Goal: Task Accomplishment & Management: Complete application form

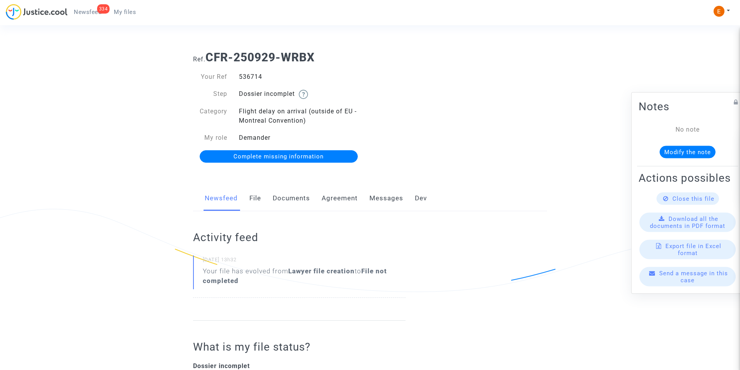
click at [282, 201] on link "Documents" at bounding box center [291, 199] width 37 height 26
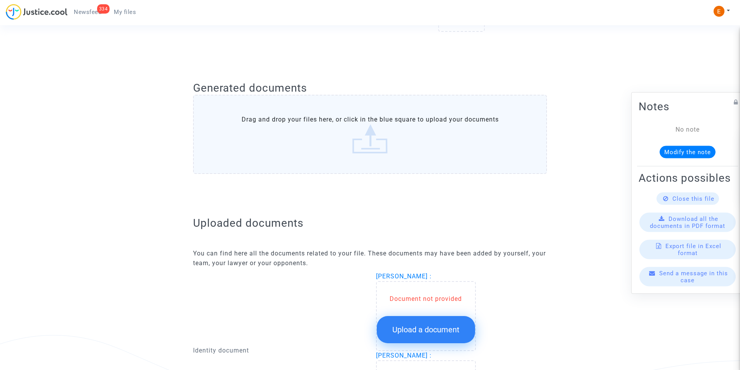
scroll to position [350, 0]
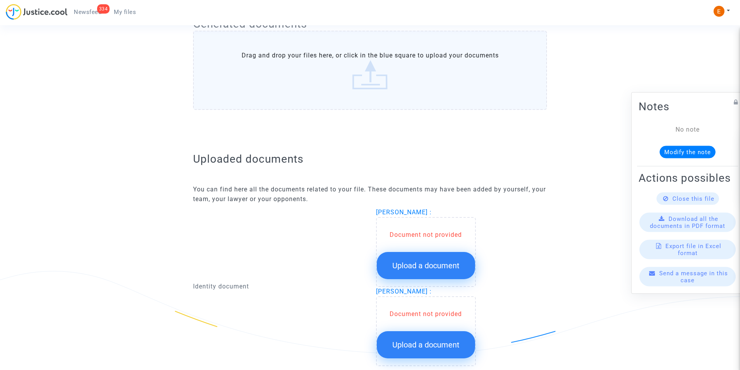
click at [422, 270] on span "Upload a document" at bounding box center [426, 265] width 67 height 9
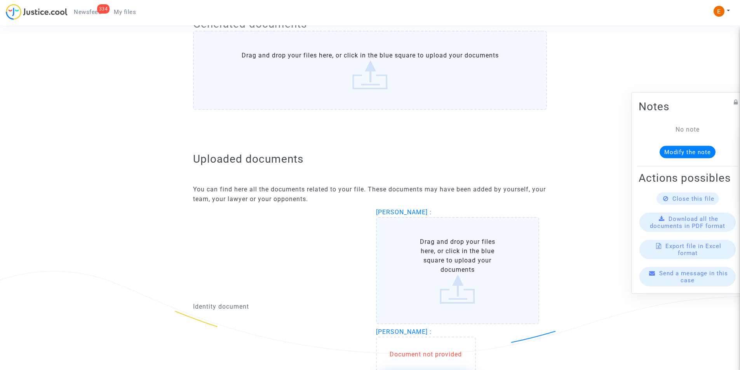
click at [427, 248] on label "Drag and drop your files here, or click in the blue square to upload your docum…" at bounding box center [458, 270] width 164 height 107
click at [0, 0] on input "Drag and drop your files here, or click in the blue square to upload your docum…" at bounding box center [0, 0] width 0 height 0
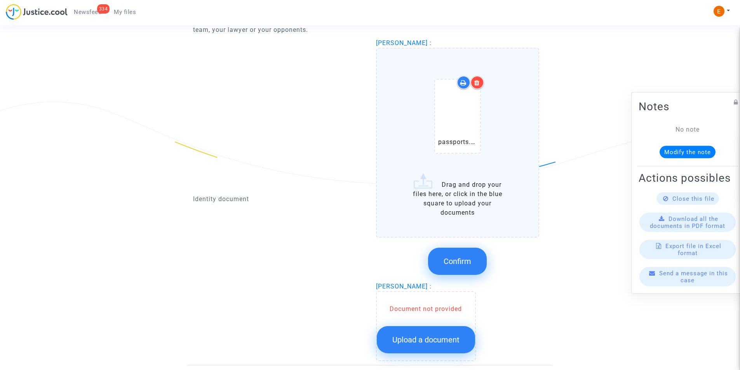
scroll to position [505, 0]
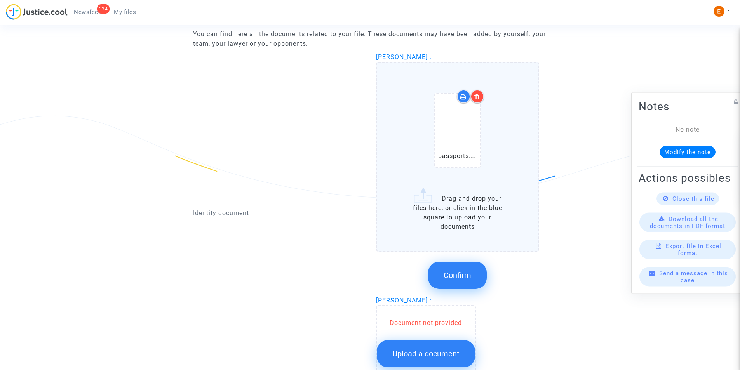
click at [458, 286] on button "Confirm" at bounding box center [457, 275] width 59 height 27
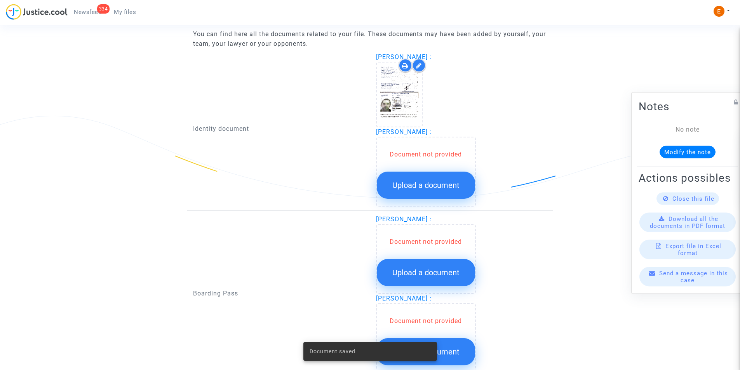
click at [428, 182] on span "Upload a document" at bounding box center [426, 185] width 67 height 9
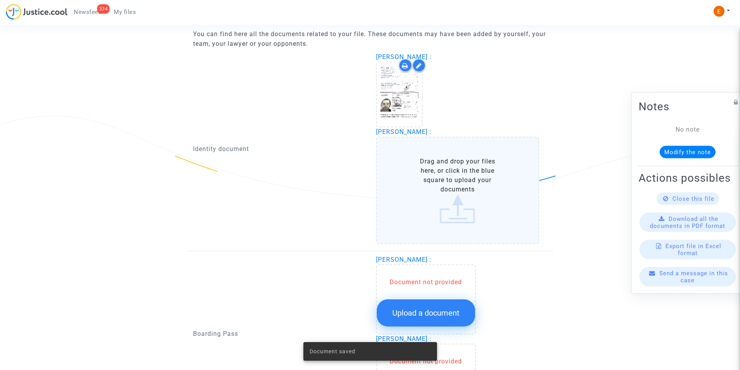
click at [428, 182] on label "Drag and drop your files here, or click in the blue square to upload your docum…" at bounding box center [458, 190] width 164 height 107
click at [0, 0] on input "Drag and drop your files here, or click in the blue square to upload your docum…" at bounding box center [0, 0] width 0 height 0
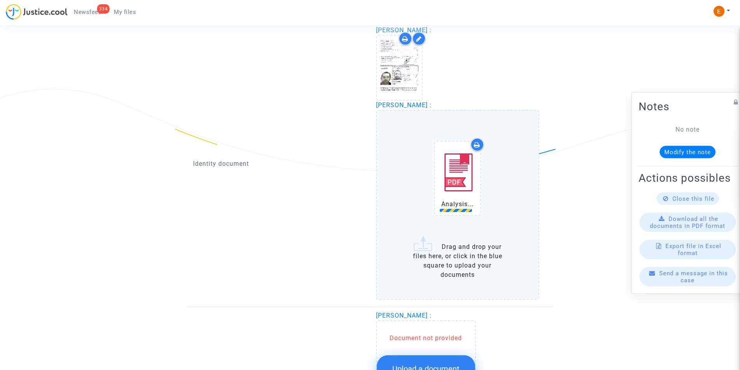
scroll to position [583, 0]
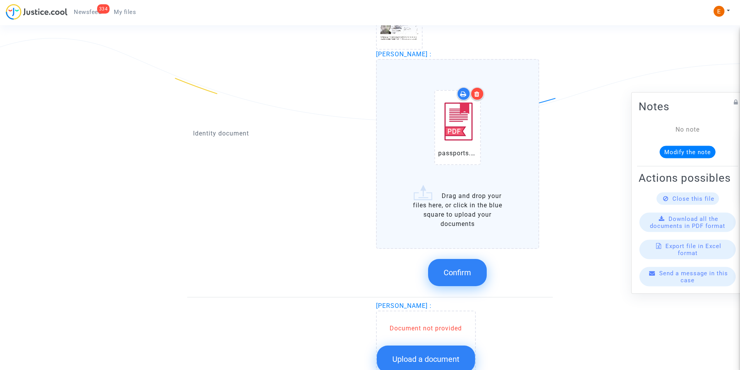
click at [478, 92] on icon at bounding box center [477, 94] width 5 height 6
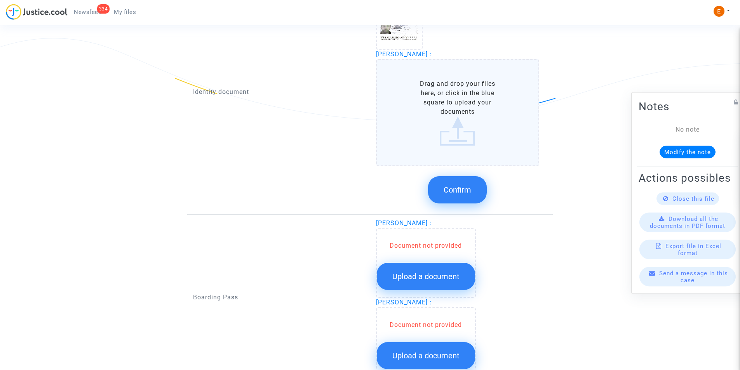
click at [450, 119] on label "Drag and drop your files here, or click in the blue square to upload your docum…" at bounding box center [458, 112] width 164 height 107
click at [0, 0] on input "Drag and drop your files here, or click in the blue square to upload your docum…" at bounding box center [0, 0] width 0 height 0
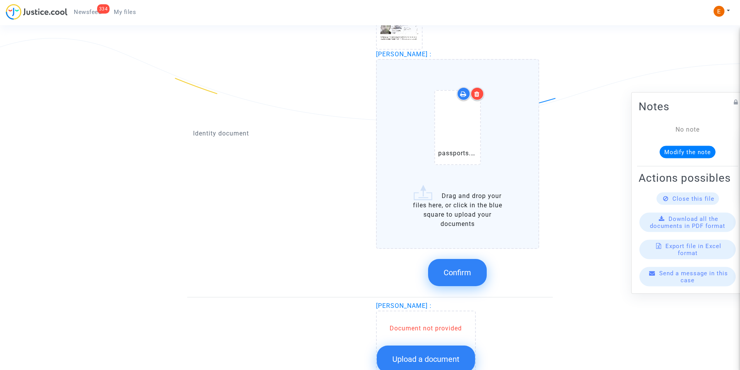
click at [476, 92] on icon at bounding box center [477, 94] width 5 height 6
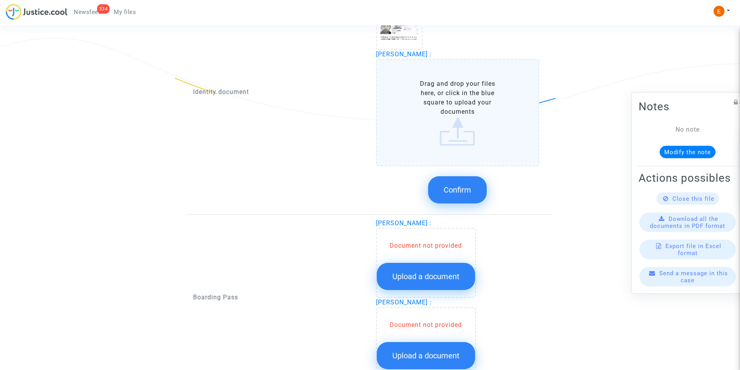
click at [445, 132] on label "Drag and drop your files here, or click in the blue square to upload your docum…" at bounding box center [458, 112] width 164 height 107
click at [0, 0] on input "Drag and drop your files here, or click in the blue square to upload your docum…" at bounding box center [0, 0] width 0 height 0
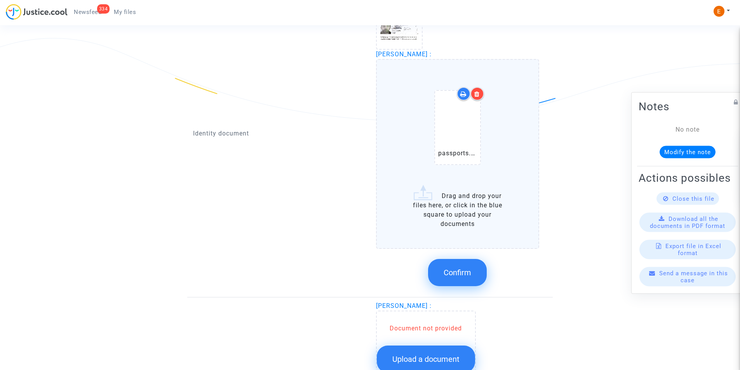
click at [458, 272] on span "Confirm" at bounding box center [458, 272] width 28 height 9
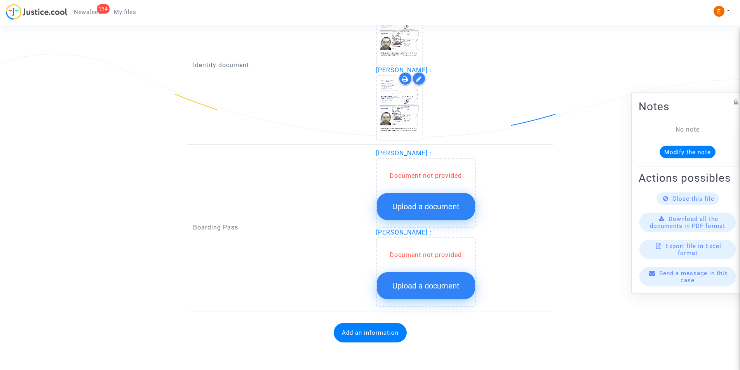
click at [436, 208] on span "Upload a document" at bounding box center [426, 206] width 67 height 9
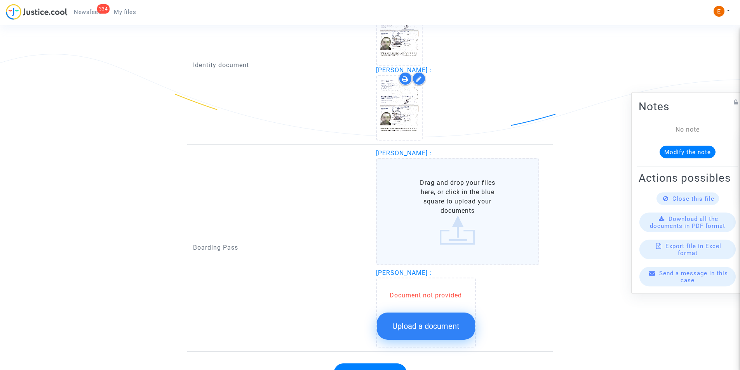
click at [436, 215] on label "Drag and drop your files here, or click in the blue square to upload your docum…" at bounding box center [458, 211] width 164 height 107
click at [0, 0] on input "Drag and drop your files here, or click in the blue square to upload your docum…" at bounding box center [0, 0] width 0 height 0
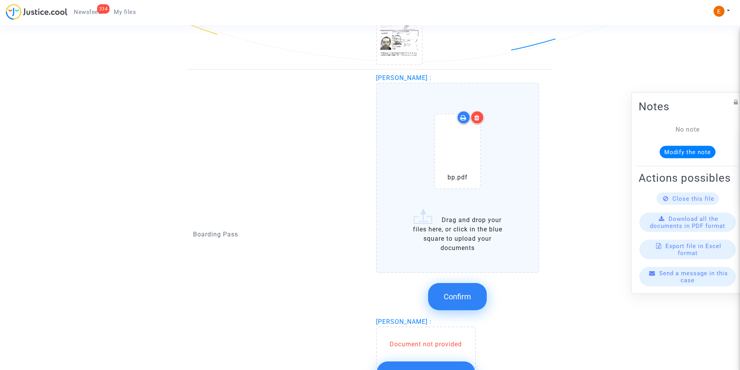
scroll to position [645, 0]
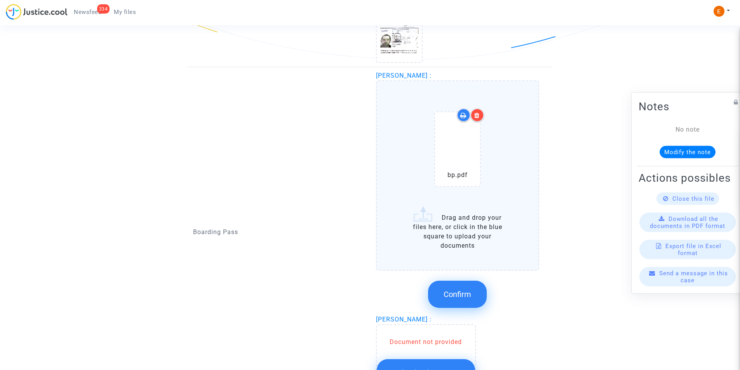
click at [456, 296] on span "Confirm" at bounding box center [458, 294] width 28 height 9
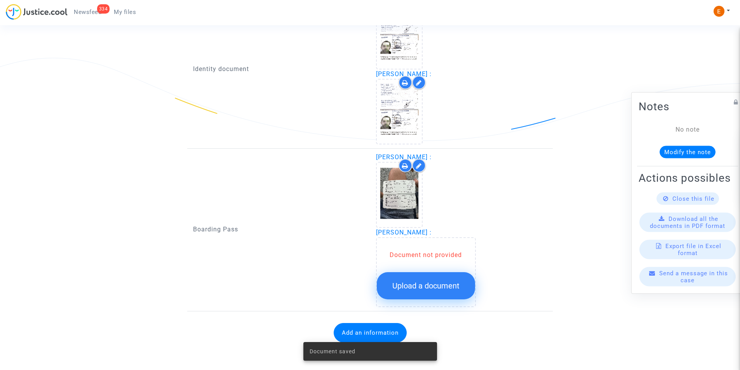
click at [421, 282] on span "Upload a document" at bounding box center [426, 285] width 67 height 9
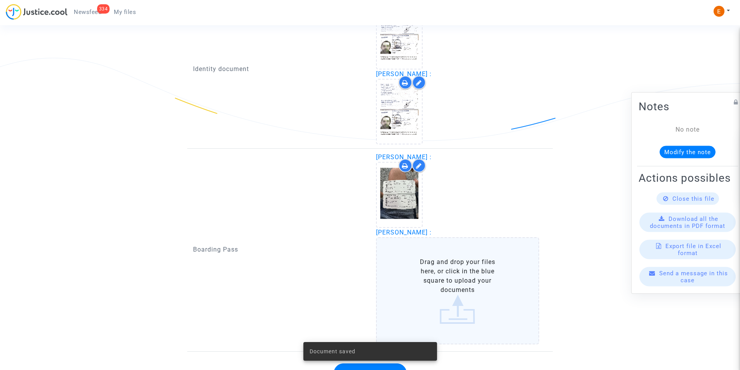
click at [430, 282] on label "Drag and drop your files here, or click in the blue square to upload your docum…" at bounding box center [458, 290] width 164 height 107
click at [0, 0] on input "Drag and drop your files here, or click in the blue square to upload your docum…" at bounding box center [0, 0] width 0 height 0
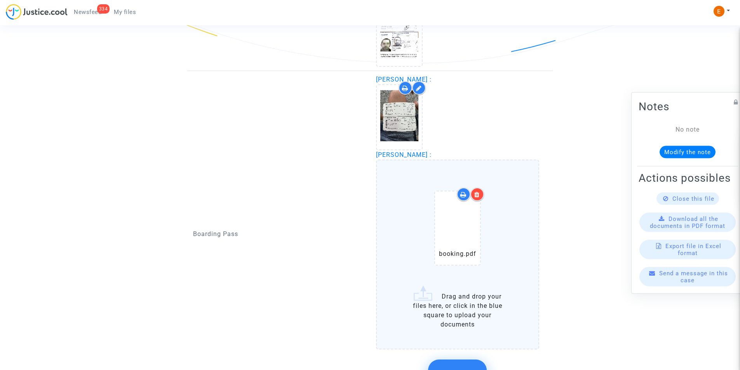
scroll to position [719, 0]
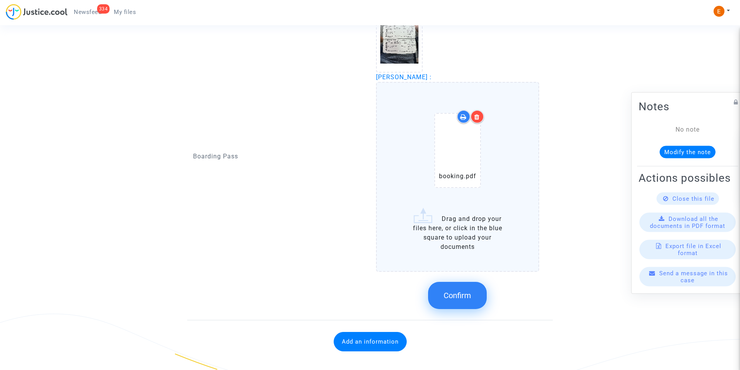
click at [454, 300] on span "Confirm" at bounding box center [458, 295] width 28 height 9
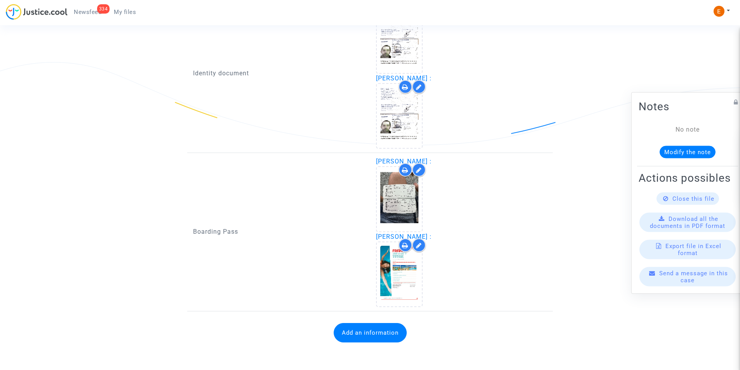
scroll to position [559, 0]
click at [417, 244] on icon at bounding box center [419, 246] width 6 height 6
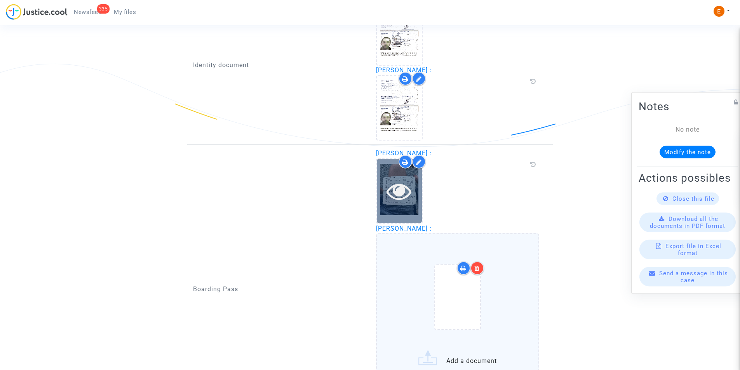
scroll to position [559, 0]
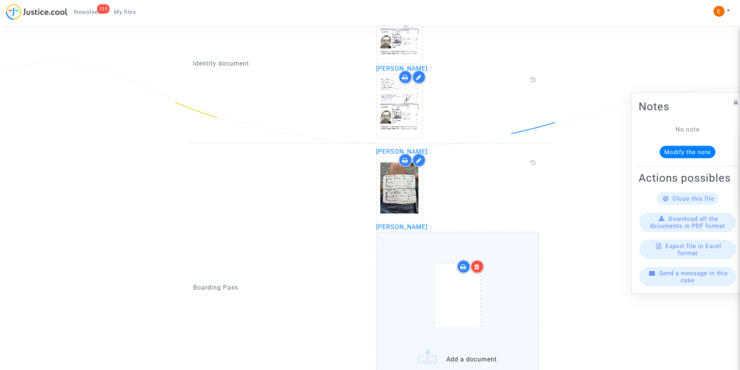
click at [475, 268] on icon at bounding box center [477, 267] width 5 height 6
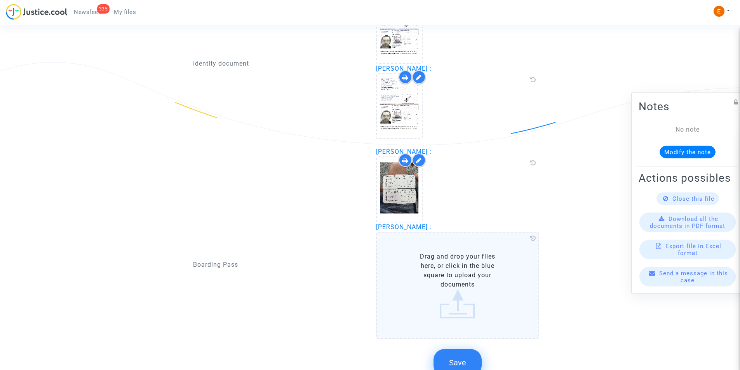
click at [464, 302] on label "Drag and drop your files here, or click in the blue square to upload your docum…" at bounding box center [458, 285] width 164 height 107
click at [0, 0] on input "Drag and drop your files here, or click in the blue square to upload your docum…" at bounding box center [0, 0] width 0 height 0
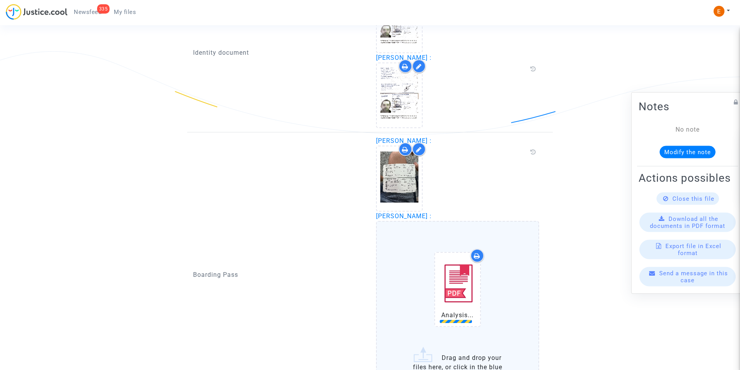
scroll to position [676, 0]
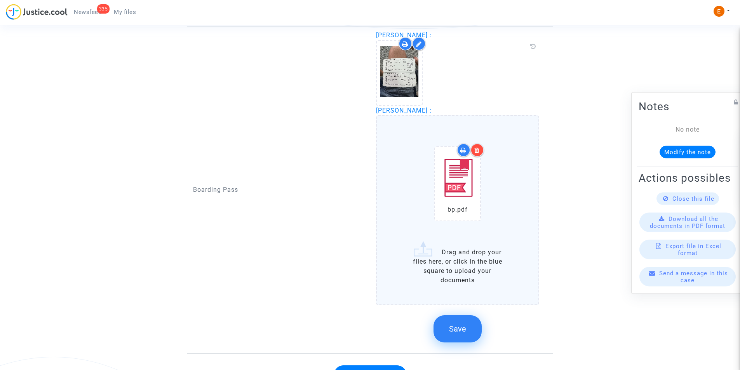
click at [475, 149] on icon at bounding box center [477, 150] width 5 height 6
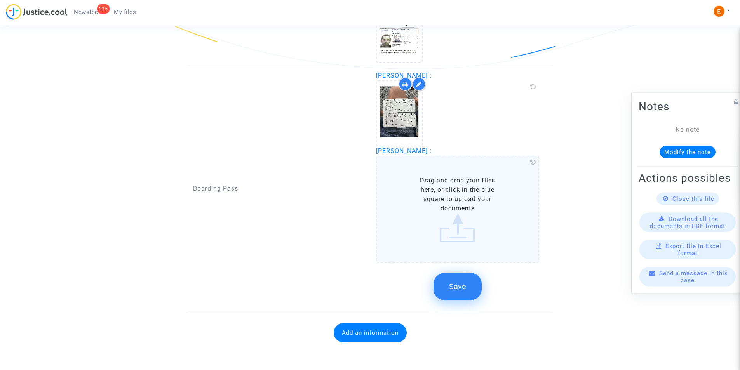
scroll to position [635, 0]
click at [456, 204] on label "Drag and drop your files here, or click in the blue square to upload your docum…" at bounding box center [458, 209] width 164 height 107
click at [0, 0] on input "Drag and drop your files here, or click in the blue square to upload your docum…" at bounding box center [0, 0] width 0 height 0
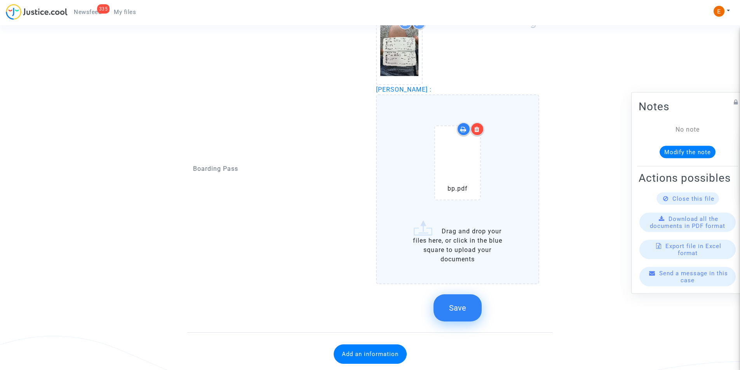
scroll to position [714, 0]
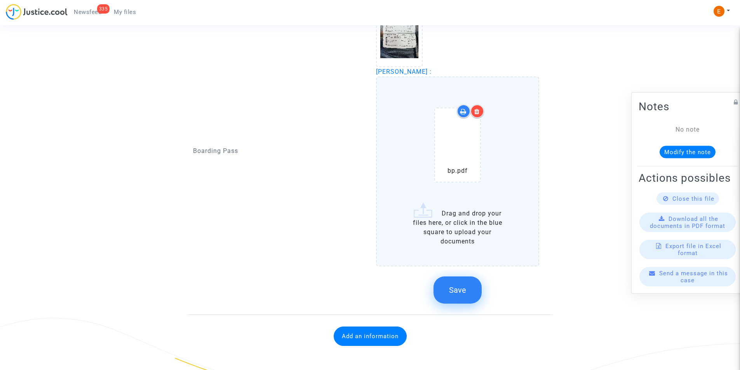
click at [462, 292] on span "Save" at bounding box center [457, 290] width 17 height 9
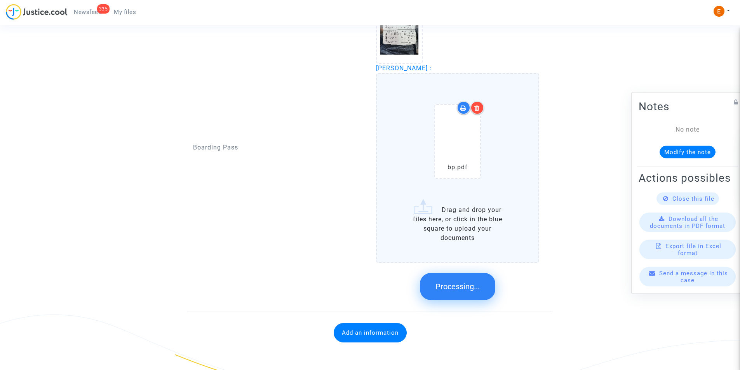
scroll to position [549, 0]
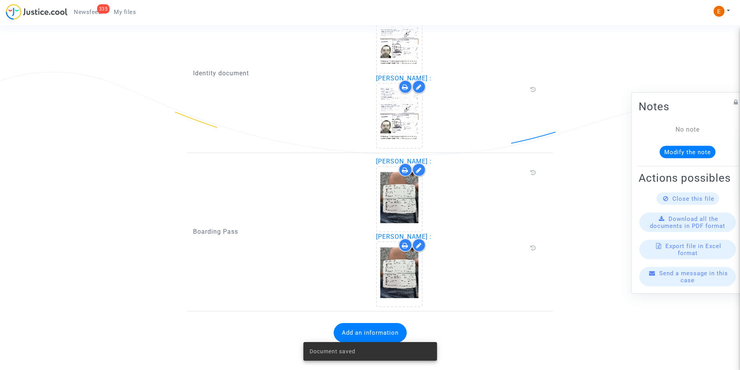
click at [370, 332] on button "Add an information" at bounding box center [370, 332] width 73 height 19
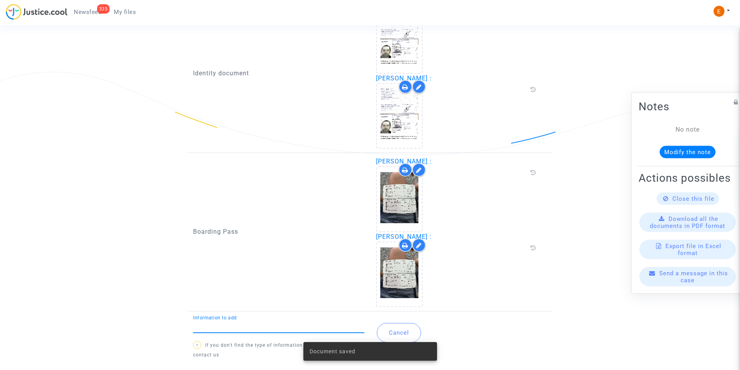
click at [300, 325] on input "Information to add" at bounding box center [278, 326] width 171 height 7
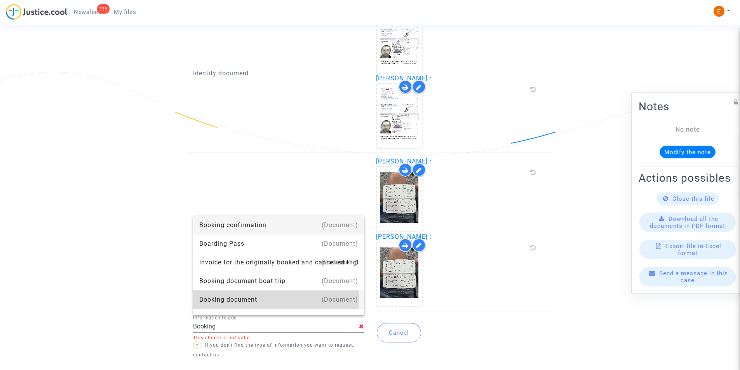
click at [236, 299] on div "Booking document" at bounding box center [278, 300] width 159 height 19
type input "Booking document"
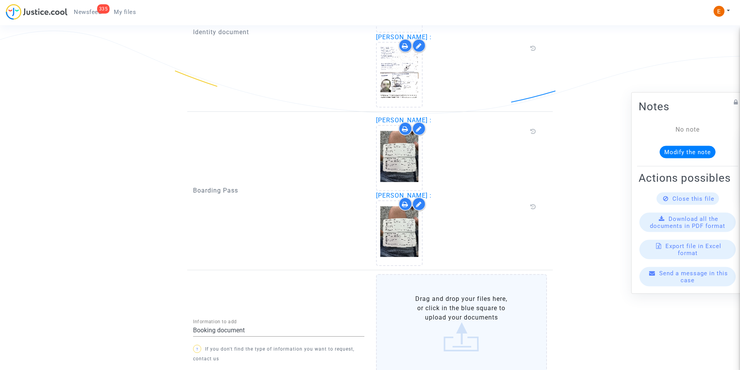
scroll to position [627, 0]
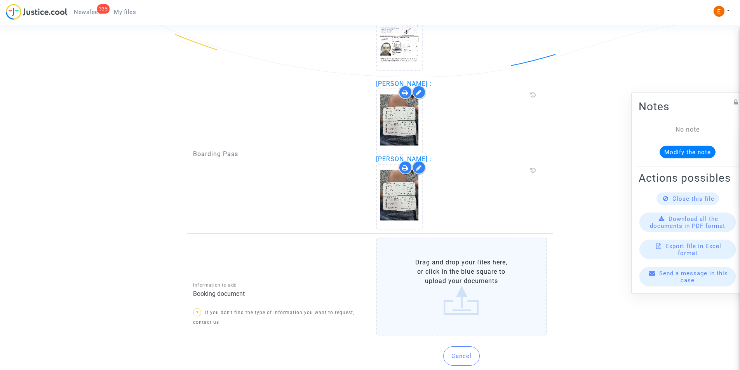
click at [445, 279] on label "Drag and drop your files here, or click in the blue square to upload your docum…" at bounding box center [461, 287] width 171 height 98
click at [0, 0] on input "Drag and drop your files here, or click in the blue square to upload your docum…" at bounding box center [0, 0] width 0 height 0
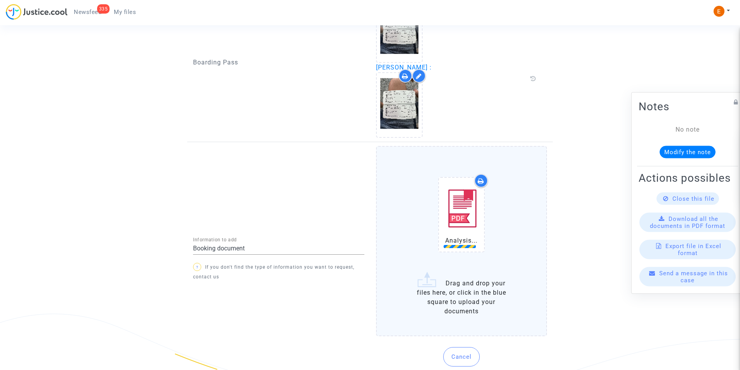
scroll to position [744, 0]
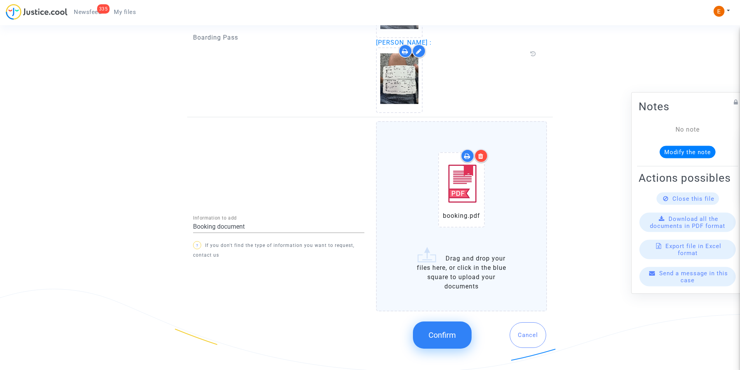
click at [461, 333] on button "Confirm" at bounding box center [442, 335] width 59 height 27
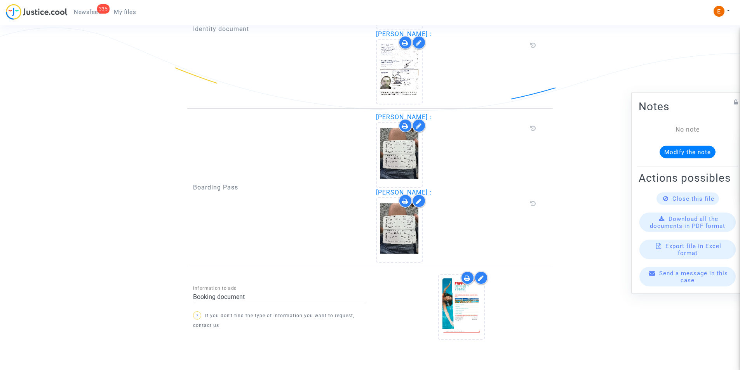
scroll to position [623, 0]
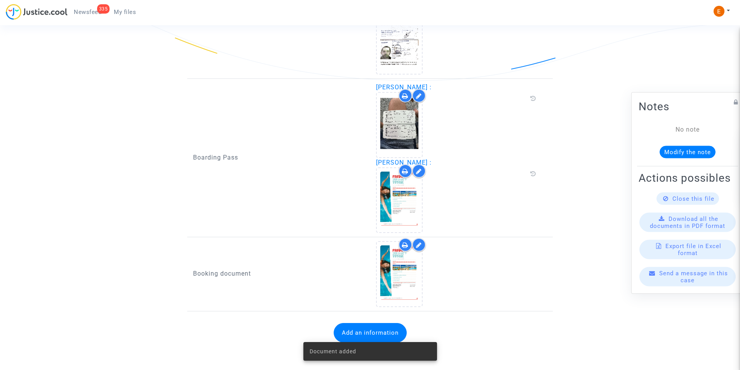
click at [377, 330] on button "Add an information" at bounding box center [370, 332] width 73 height 19
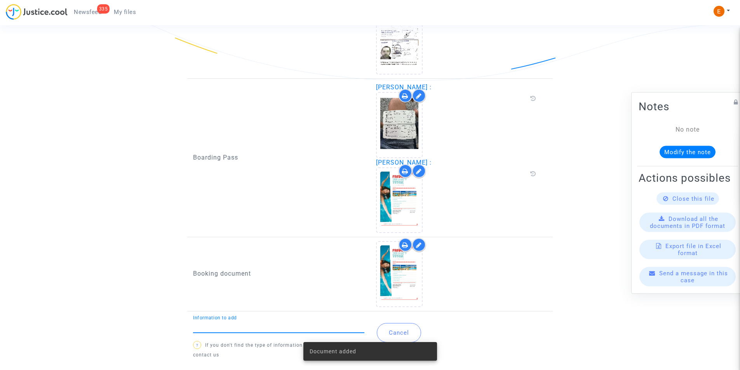
click at [285, 328] on input "Information to add" at bounding box center [278, 326] width 171 height 7
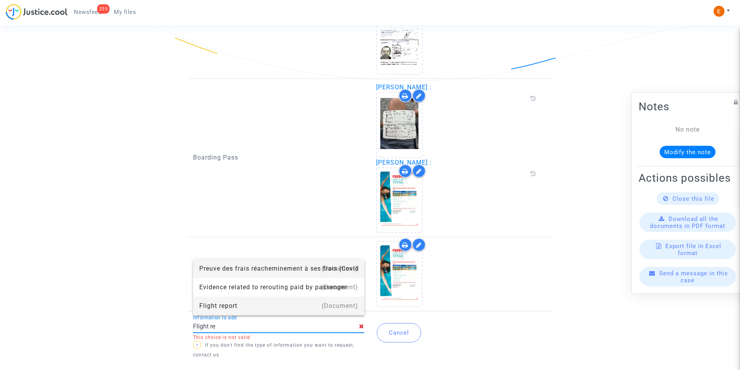
click at [220, 313] on div "Flight report" at bounding box center [278, 306] width 159 height 19
type input "Flight report"
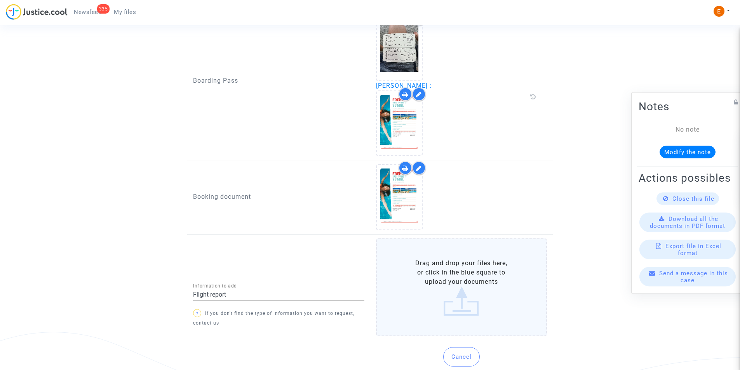
scroll to position [701, 0]
click at [482, 298] on label "Drag and drop your files here, or click in the blue square to upload your docum…" at bounding box center [461, 287] width 171 height 98
click at [0, 0] on input "Drag and drop your files here, or click in the blue square to upload your docum…" at bounding box center [0, 0] width 0 height 0
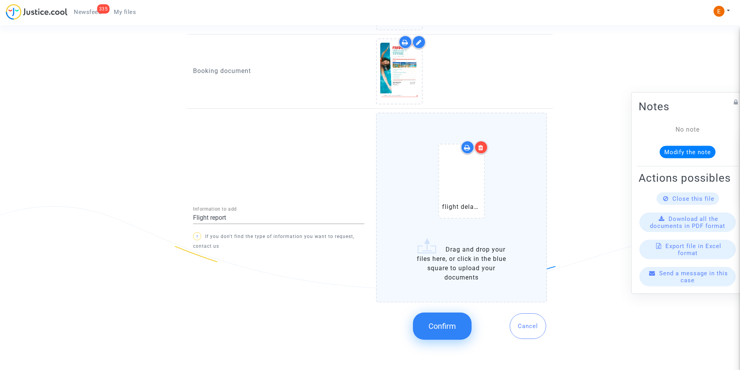
scroll to position [827, 0]
click at [444, 330] on span "Confirm" at bounding box center [443, 325] width 28 height 9
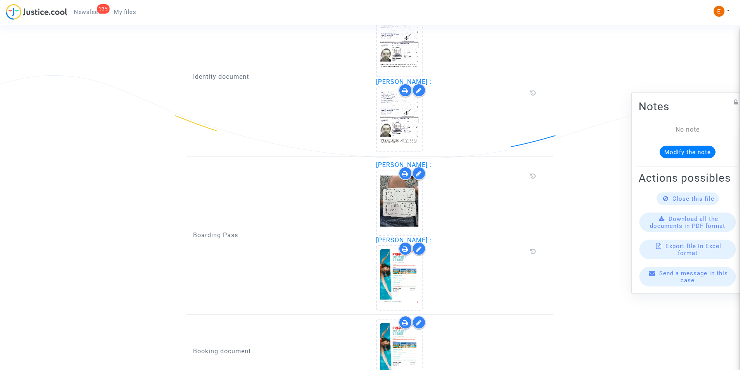
scroll to position [542, 0]
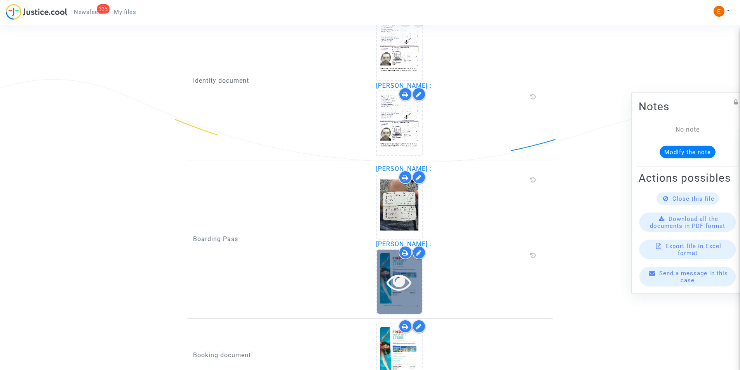
click at [396, 294] on icon at bounding box center [399, 282] width 25 height 25
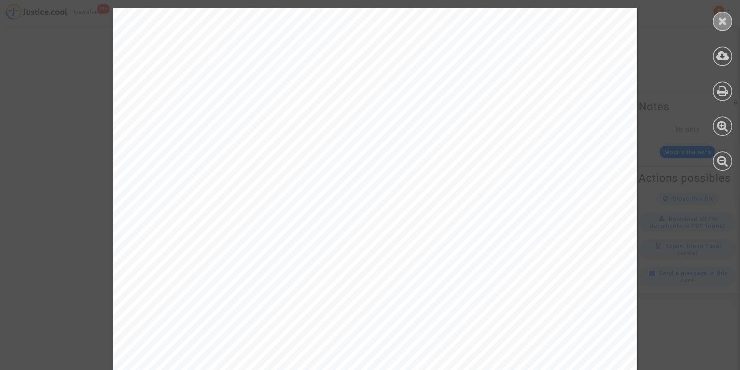
click at [723, 24] on icon at bounding box center [723, 21] width 10 height 12
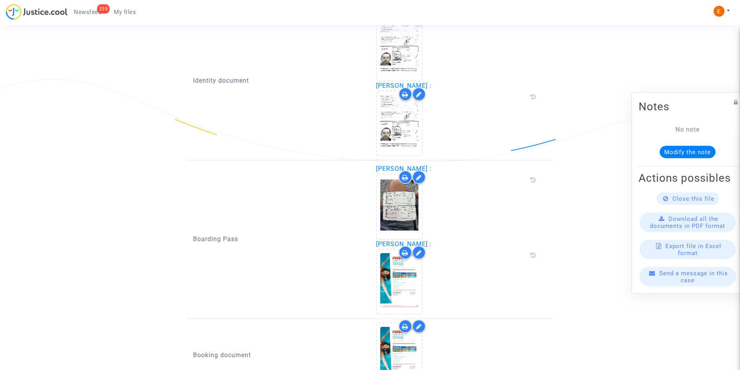
click at [419, 253] on icon at bounding box center [419, 253] width 6 height 6
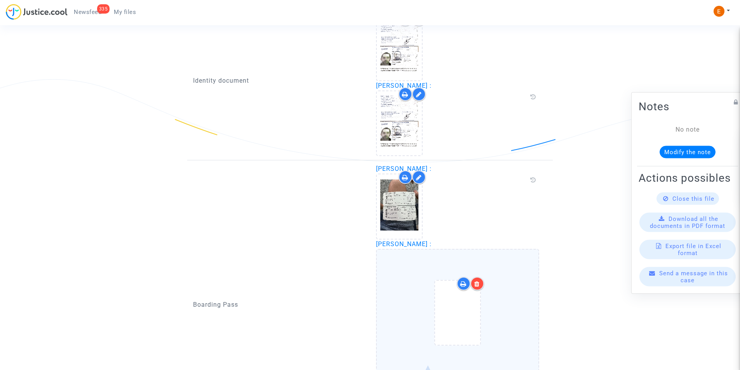
click at [478, 283] on icon at bounding box center [477, 284] width 5 height 6
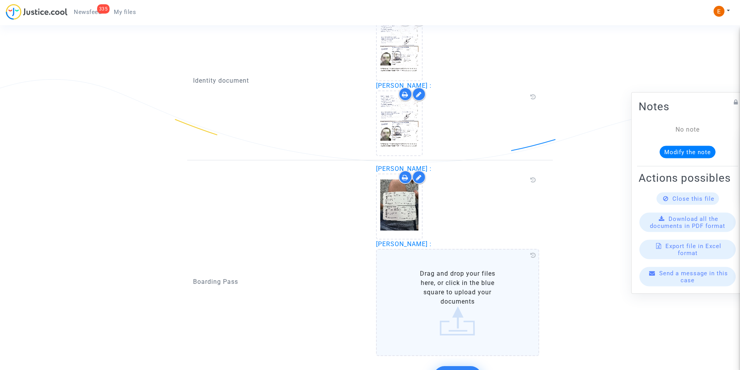
click at [438, 298] on label "Drag and drop your files here, or click in the blue square to upload your docum…" at bounding box center [458, 302] width 164 height 107
click at [0, 0] on input "Drag and drop your files here, or click in the blue square to upload your docum…" at bounding box center [0, 0] width 0 height 0
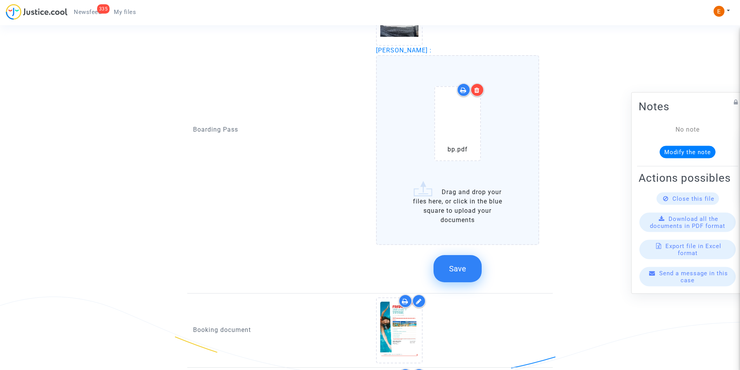
scroll to position [736, 0]
click at [456, 272] on span "Save" at bounding box center [457, 268] width 17 height 9
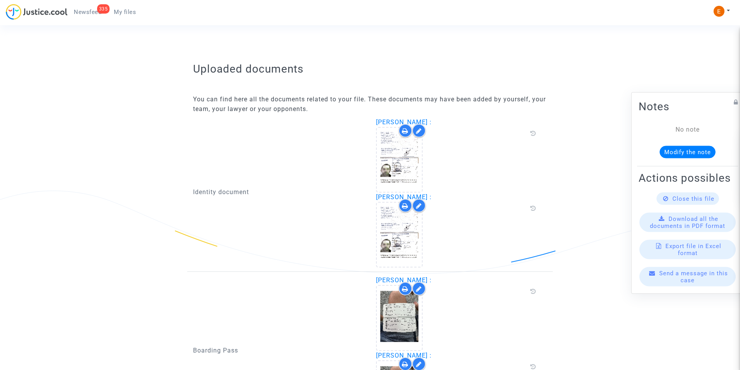
scroll to position [386, 0]
